Goal: Information Seeking & Learning: Check status

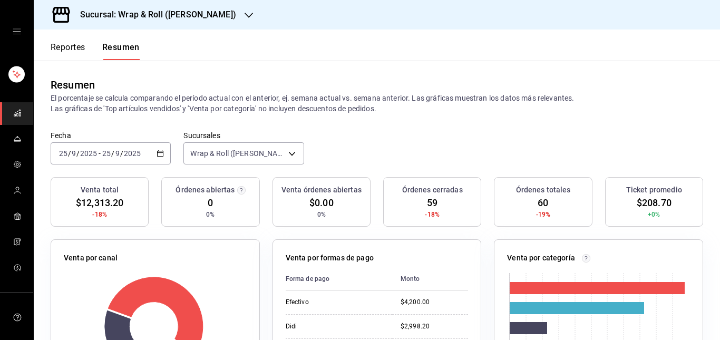
click at [172, 17] on h3 "Sucursal: Wrap & Roll ([PERSON_NAME])" at bounding box center [154, 14] width 164 height 13
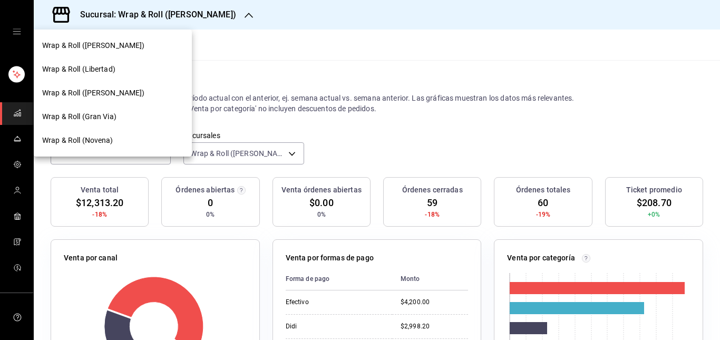
click at [103, 119] on span "Wrap & Roll (Gran Via)" at bounding box center [79, 116] width 74 height 11
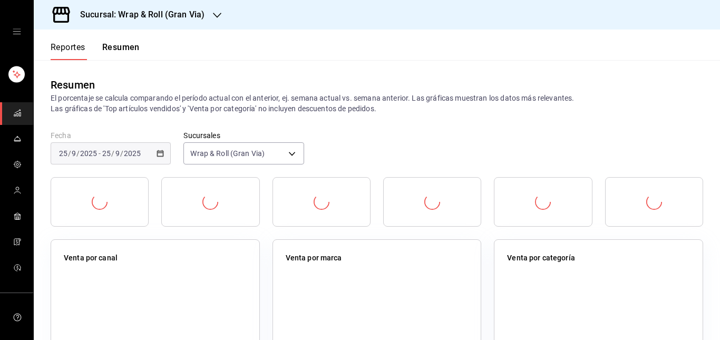
click at [14, 32] on icon "open drawer" at bounding box center [17, 31] width 8 height 8
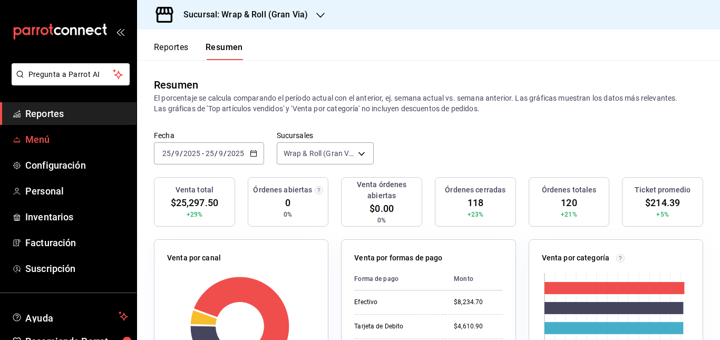
click at [42, 140] on span "Menú" at bounding box center [76, 139] width 103 height 14
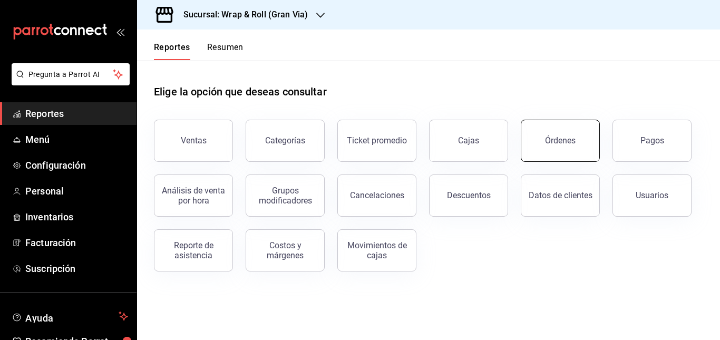
click at [563, 138] on div "Órdenes" at bounding box center [560, 140] width 31 height 10
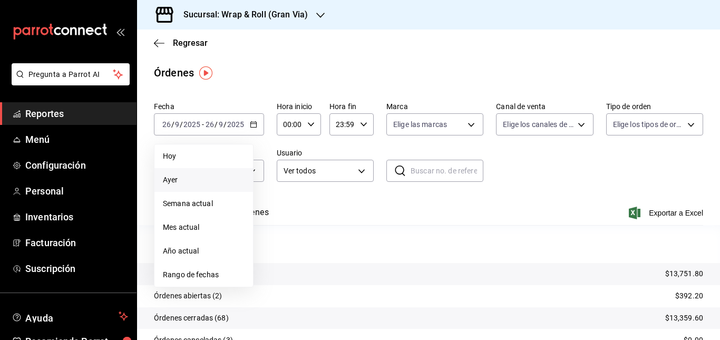
click at [208, 182] on span "Ayer" at bounding box center [204, 180] width 82 height 11
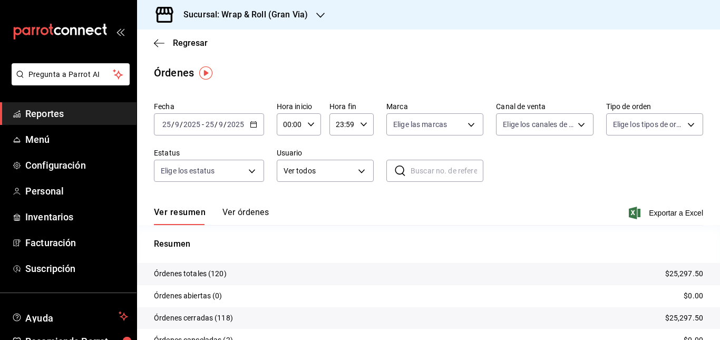
click at [254, 206] on div "Ver resumen Ver órdenes Exportar a Excel" at bounding box center [428, 210] width 549 height 31
drag, startPoint x: 248, startPoint y: 211, endPoint x: 482, endPoint y: 162, distance: 239.2
click at [248, 211] on button "Ver órdenes" at bounding box center [245, 216] width 46 height 18
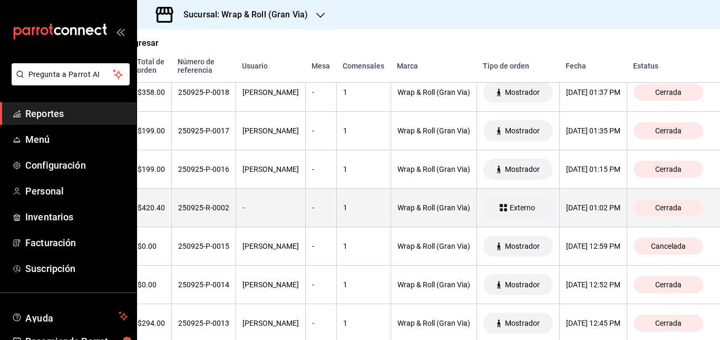
scroll to position [3746, 0]
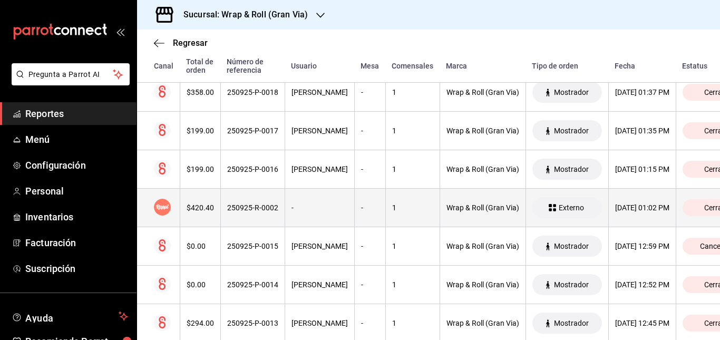
click at [303, 201] on th "-" at bounding box center [320, 208] width 70 height 38
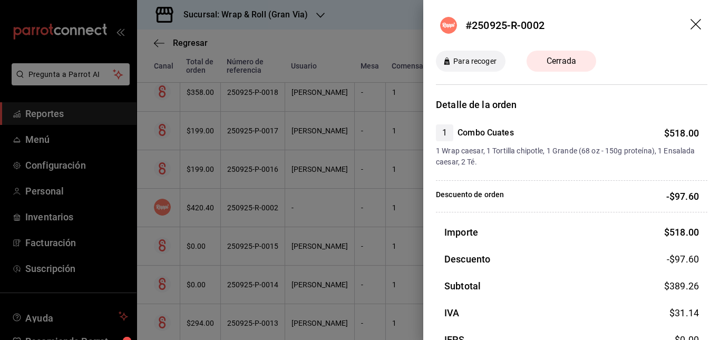
scroll to position [61, 0]
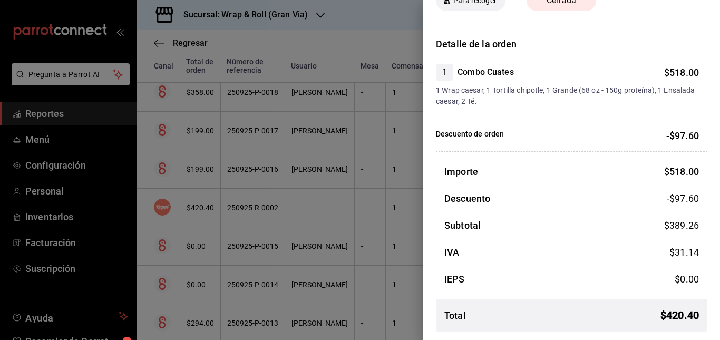
click at [345, 192] on div at bounding box center [360, 170] width 720 height 340
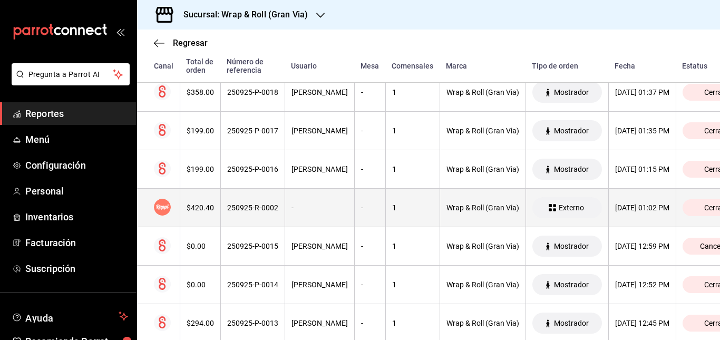
scroll to position [3746, 1]
click at [319, 206] on div "-" at bounding box center [319, 208] width 56 height 8
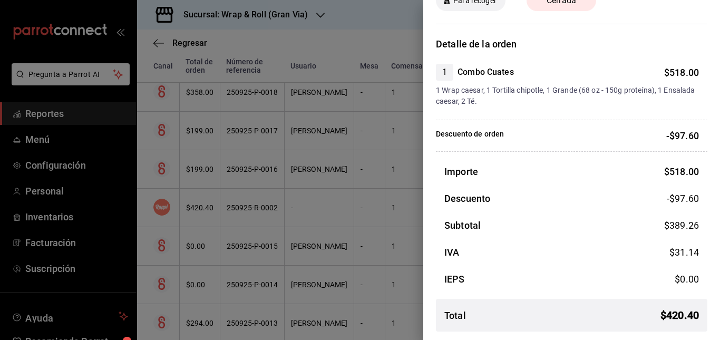
scroll to position [0, 0]
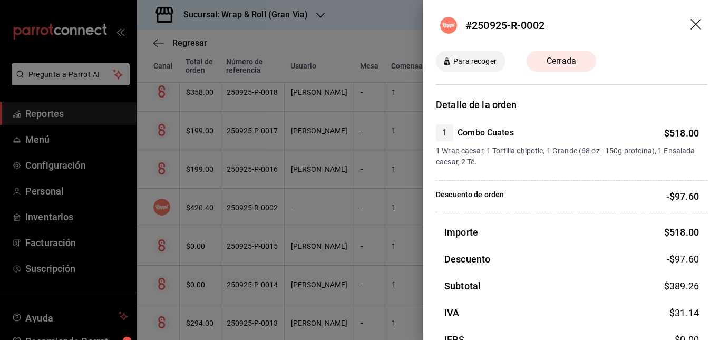
click at [324, 214] on div at bounding box center [360, 170] width 720 height 340
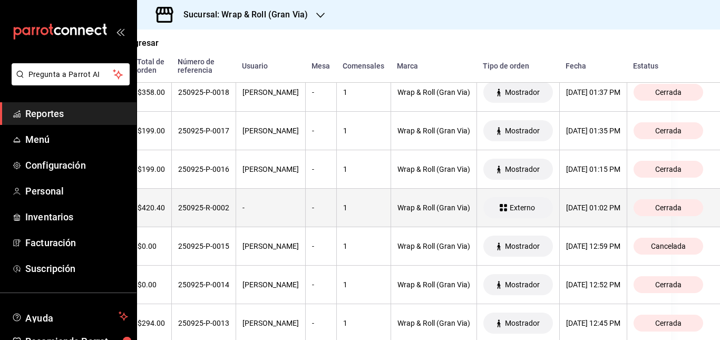
scroll to position [3746, 0]
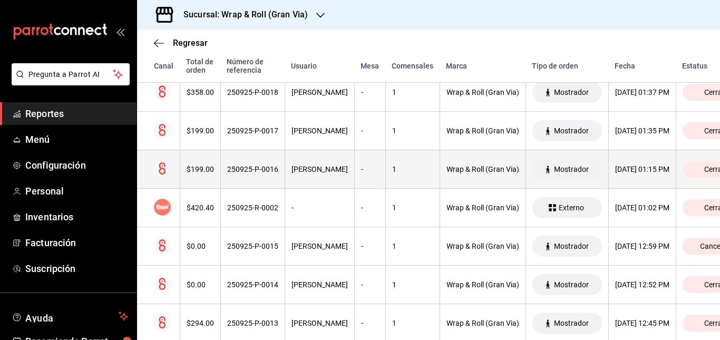
click at [354, 168] on th "[PERSON_NAME]" at bounding box center [320, 169] width 70 height 38
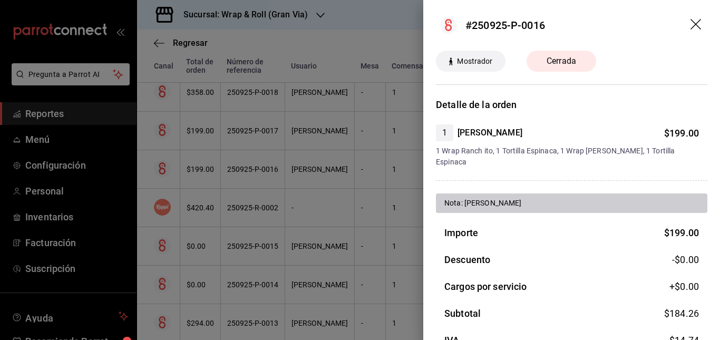
click at [691, 20] on icon "drag" at bounding box center [697, 25] width 13 height 13
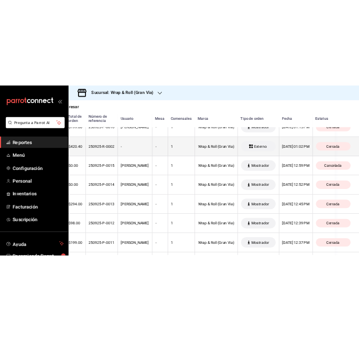
scroll to position [3832, 0]
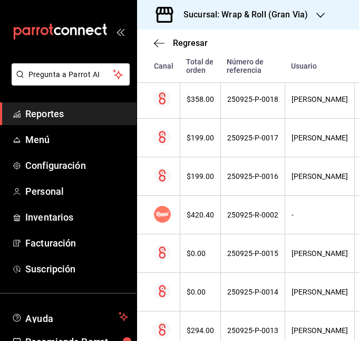
click at [116, 30] on icon "open_drawer_menu" at bounding box center [120, 31] width 8 height 8
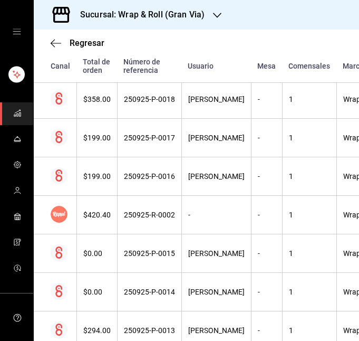
drag, startPoint x: 20, startPoint y: 29, endPoint x: 14, endPoint y: 31, distance: 6.0
click at [14, 31] on div "mailbox folders" at bounding box center [16, 31] width 33 height 63
click at [14, 31] on icon "open drawer" at bounding box center [17, 31] width 8 height 8
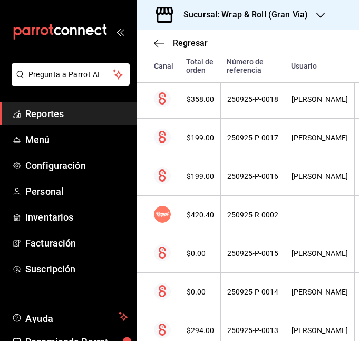
click at [41, 110] on span "Reportes" at bounding box center [76, 113] width 103 height 14
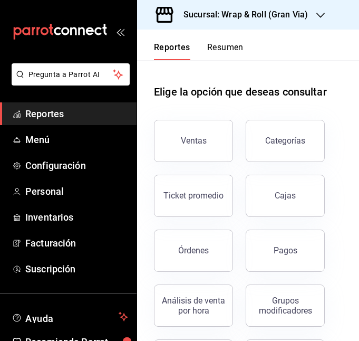
click at [225, 40] on div "Reportes Resumen" at bounding box center [190, 45] width 106 height 31
click at [225, 44] on button "Resumen" at bounding box center [225, 51] width 36 height 18
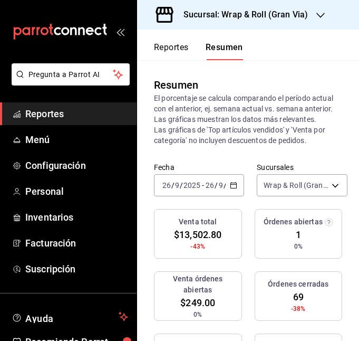
click at [117, 34] on icon "open_drawer_menu" at bounding box center [119, 32] width 5 height 8
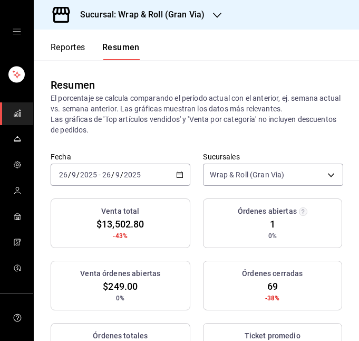
click at [221, 18] on div "Sucursal: Wrap & Roll (Gran Via)" at bounding box center [133, 15] width 183 height 30
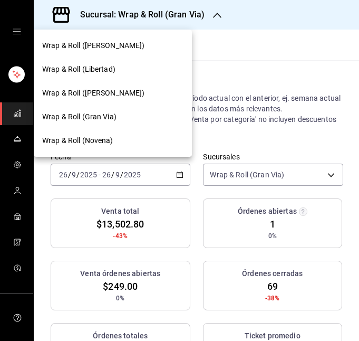
click at [130, 41] on div "Wrap & Roll ([PERSON_NAME])" at bounding box center [112, 45] width 141 height 11
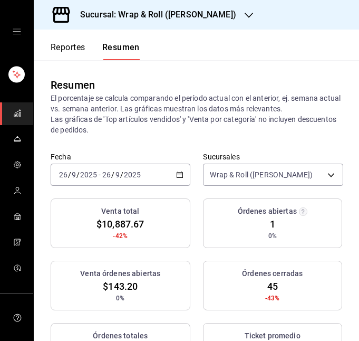
click at [135, 217] on span "$10,887.67" at bounding box center [119, 224] width 47 height 14
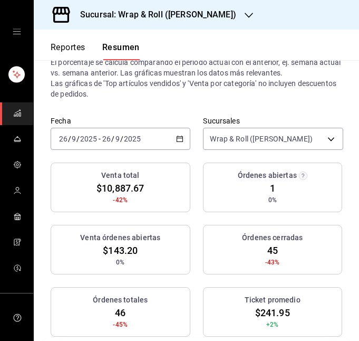
scroll to position [72, 0]
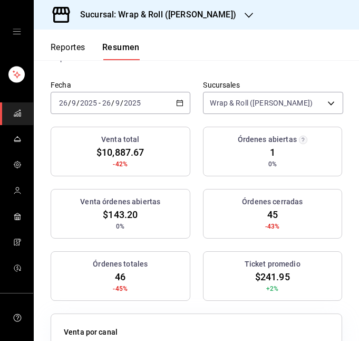
click at [150, 102] on div "[DATE] [DATE] - [DATE] [DATE]" at bounding box center [121, 103] width 140 height 22
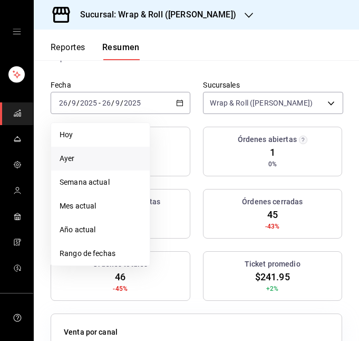
click at [104, 164] on span "Ayer" at bounding box center [101, 158] width 82 height 11
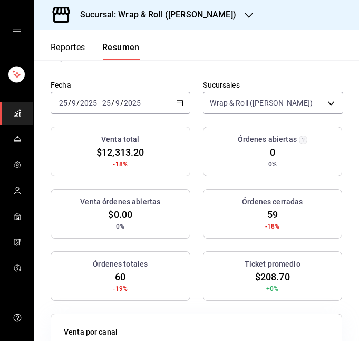
click at [138, 146] on span "$12,313.20" at bounding box center [119, 152] width 47 height 14
click at [167, 96] on div "[DATE] [DATE] - [DATE] [DATE]" at bounding box center [121, 103] width 140 height 22
click at [204, 83] on label "Sucursales" at bounding box center [273, 84] width 140 height 7
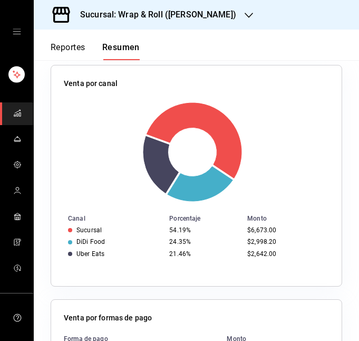
scroll to position [319, 0]
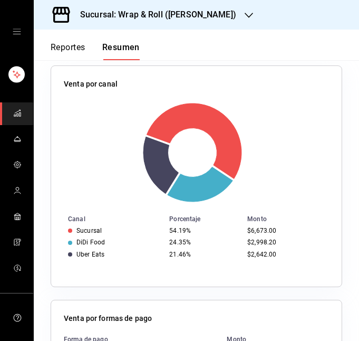
click at [202, 4] on div "Sucursal: Wrap & Roll ([PERSON_NAME])" at bounding box center [149, 15] width 215 height 30
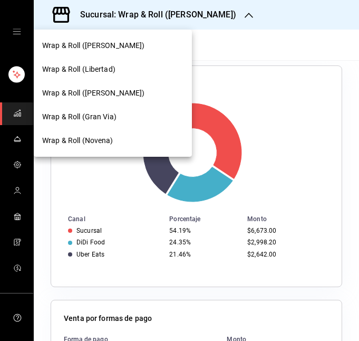
click at [106, 70] on span "Wrap & Roll (Libertad)" at bounding box center [78, 69] width 73 height 11
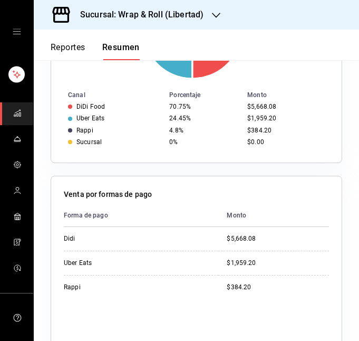
scroll to position [444, 0]
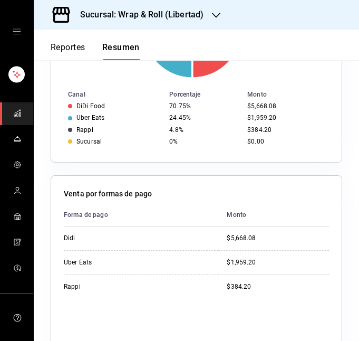
click at [188, 21] on div "Sucursal: Wrap & Roll (Libertad)" at bounding box center [133, 15] width 182 height 30
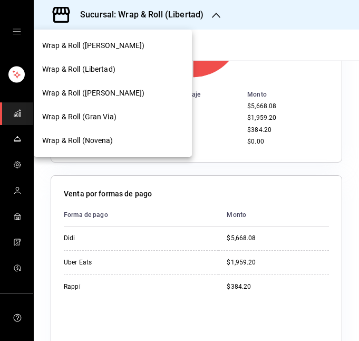
click at [104, 98] on span "Wrap & Roll ([PERSON_NAME])" at bounding box center [93, 93] width 103 height 11
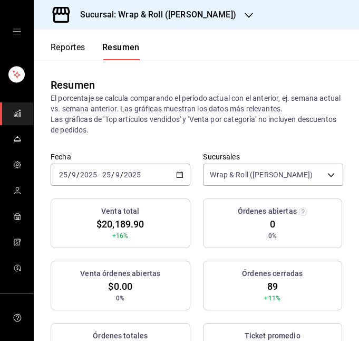
click at [172, 163] on div "[DATE] [DATE] - [DATE] [DATE]" at bounding box center [121, 174] width 140 height 22
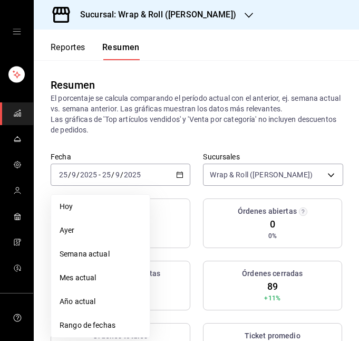
scroll to position [69, 0]
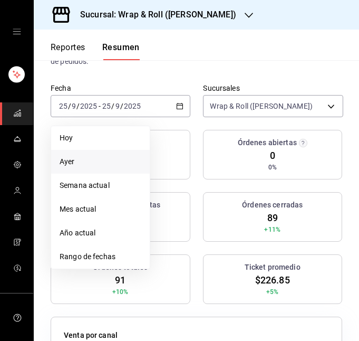
click at [115, 160] on span "Ayer" at bounding box center [101, 161] width 82 height 11
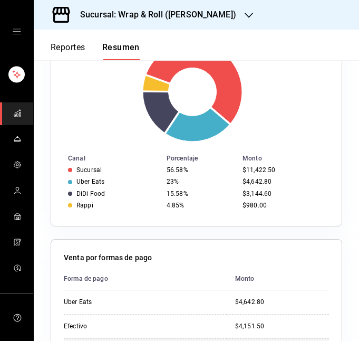
scroll to position [379, 0]
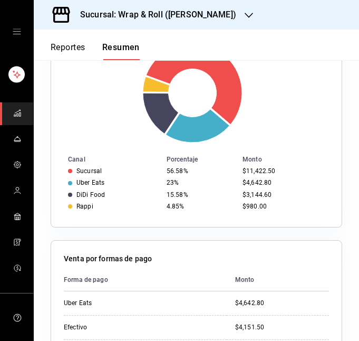
click at [213, 13] on h3 "Sucursal: Wrap & Roll ([PERSON_NAME])" at bounding box center [154, 14] width 164 height 13
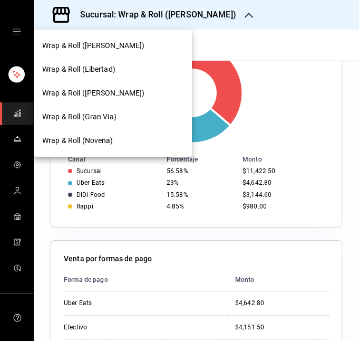
click at [197, 234] on div at bounding box center [179, 170] width 359 height 341
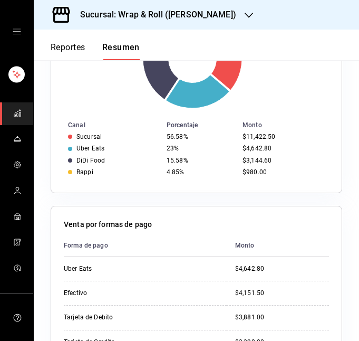
scroll to position [413, 0]
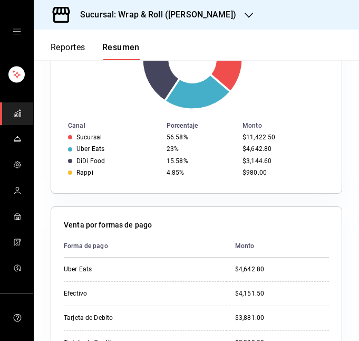
click at [199, 17] on h3 "Sucursal: Wrap & Roll ([PERSON_NAME])" at bounding box center [154, 14] width 164 height 13
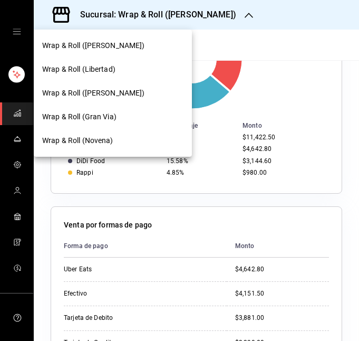
click at [103, 116] on span "Wrap & Roll (Gran Via)" at bounding box center [79, 116] width 74 height 11
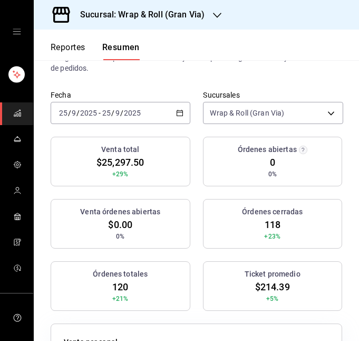
scroll to position [67, 0]
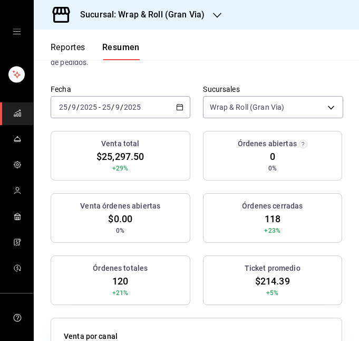
click at [179, 108] on icon "button" at bounding box center [179, 106] width 7 height 7
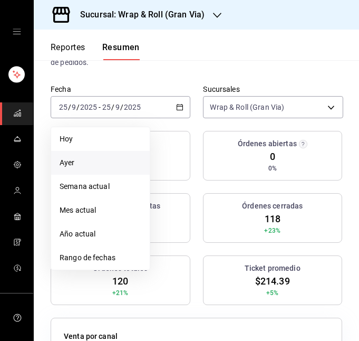
click at [100, 168] on span "Ayer" at bounding box center [101, 162] width 82 height 11
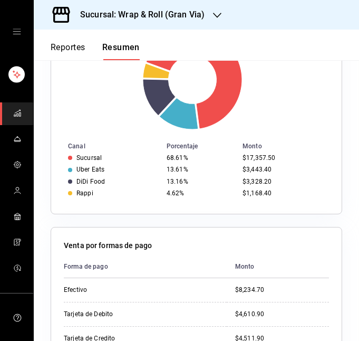
scroll to position [392, 0]
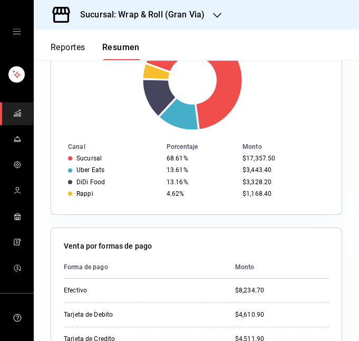
click at [188, 20] on h3 "Sucursal: Wrap & Roll (Gran Via)" at bounding box center [138, 14] width 133 height 13
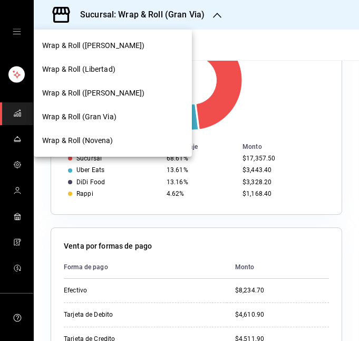
click at [122, 139] on div "Wrap & Roll (Novena)" at bounding box center [112, 140] width 141 height 11
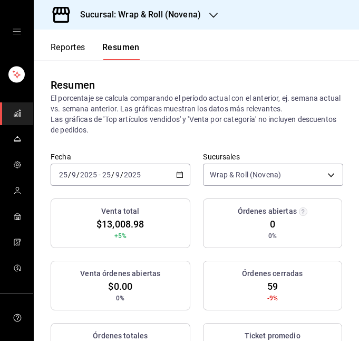
click at [162, 169] on div "[DATE] [DATE] - [DATE] [DATE]" at bounding box center [121, 174] width 140 height 22
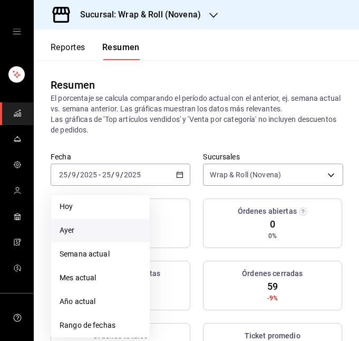
click at [109, 238] on li "Ayer" at bounding box center [100, 230] width 99 height 24
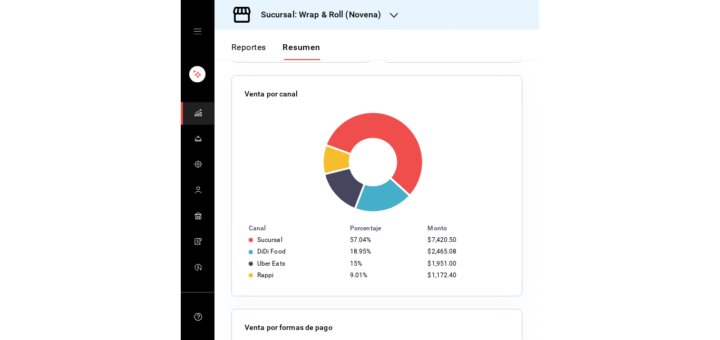
scroll to position [312, 0]
